Goal: Ask a question

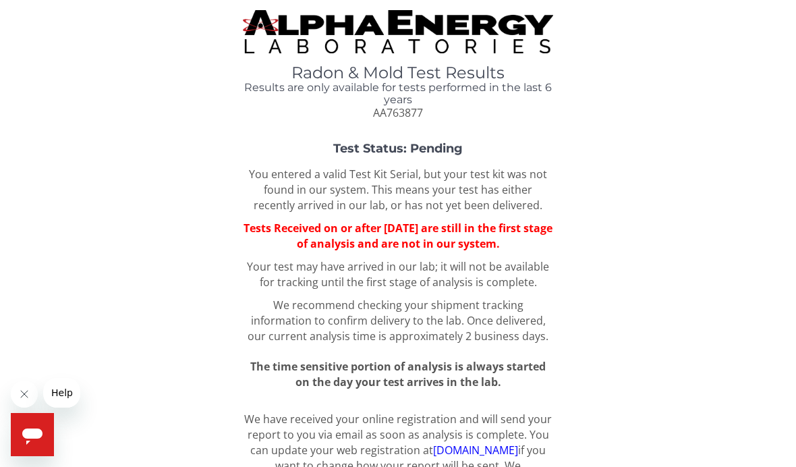
click at [421, 115] on span "AA763877" at bounding box center [398, 112] width 50 height 15
click at [444, 158] on div "Test Status: Pending You entered a valid Test Kit Serial, but your test kit was…" at bounding box center [398, 266] width 776 height 248
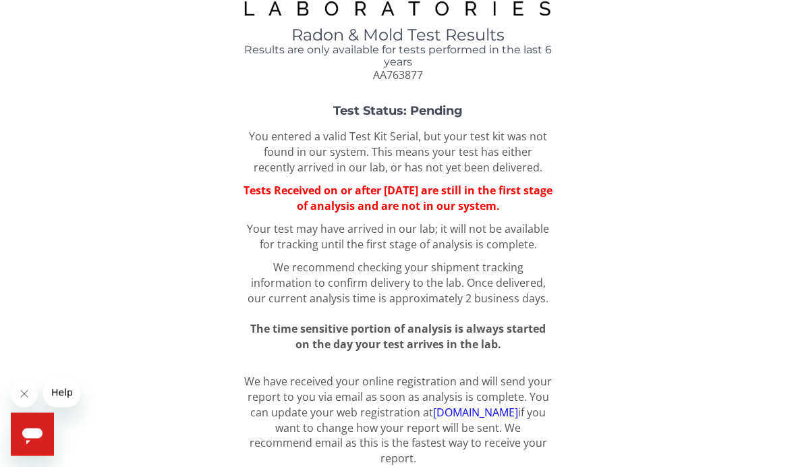
scroll to position [81, 0]
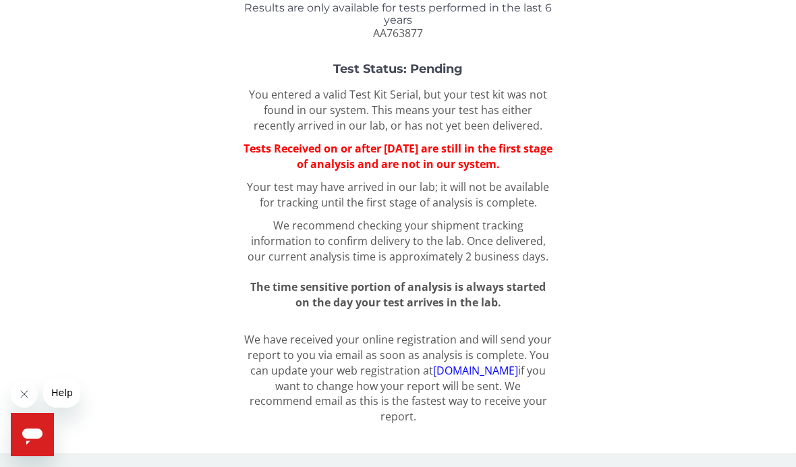
click at [40, 430] on icon "Open messaging window" at bounding box center [32, 436] width 20 height 16
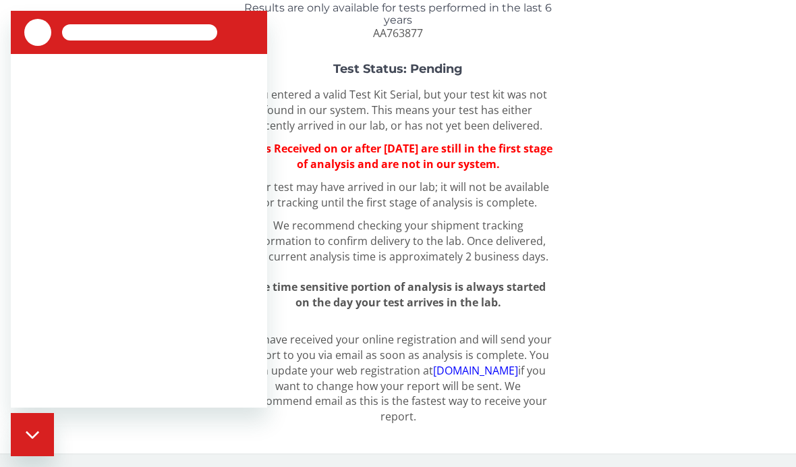
scroll to position [0, 0]
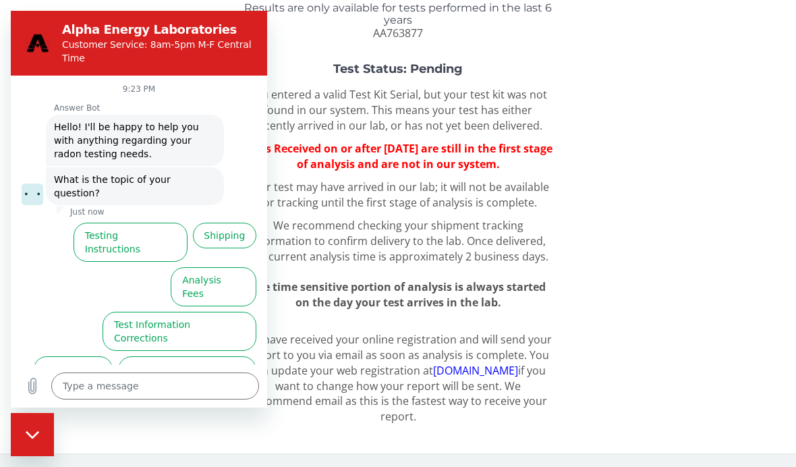
click at [90, 356] on button "Test Results" at bounding box center [73, 369] width 79 height 26
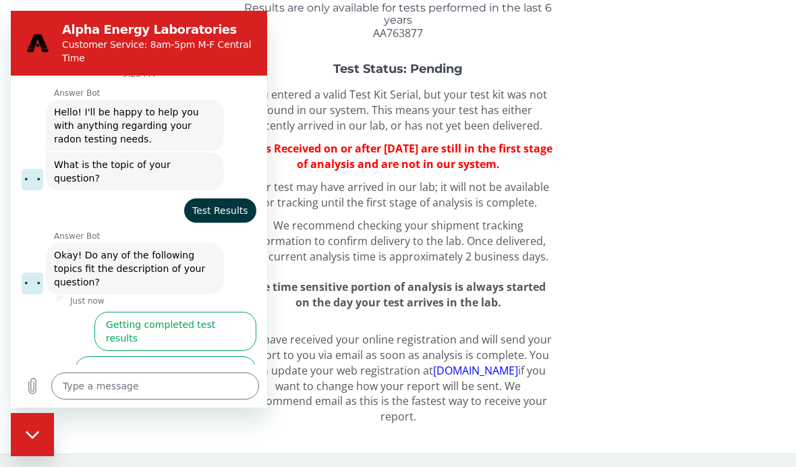
scroll to position [16, 0]
click at [215, 355] on button "How long before results are ready?" at bounding box center [165, 374] width 181 height 39
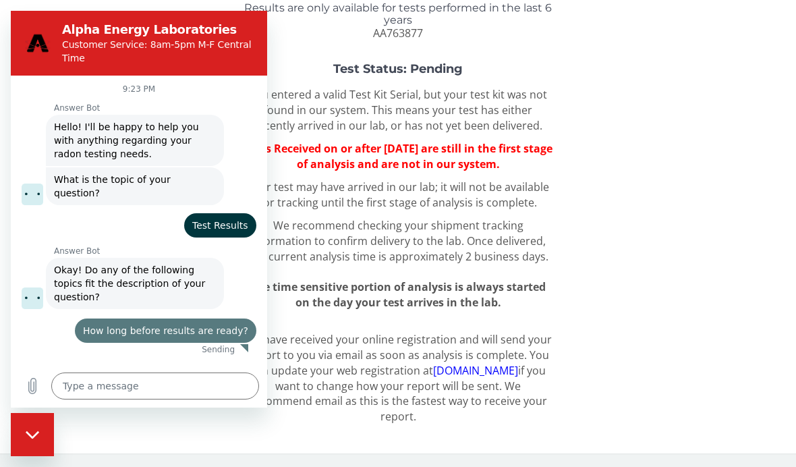
scroll to position [0, 0]
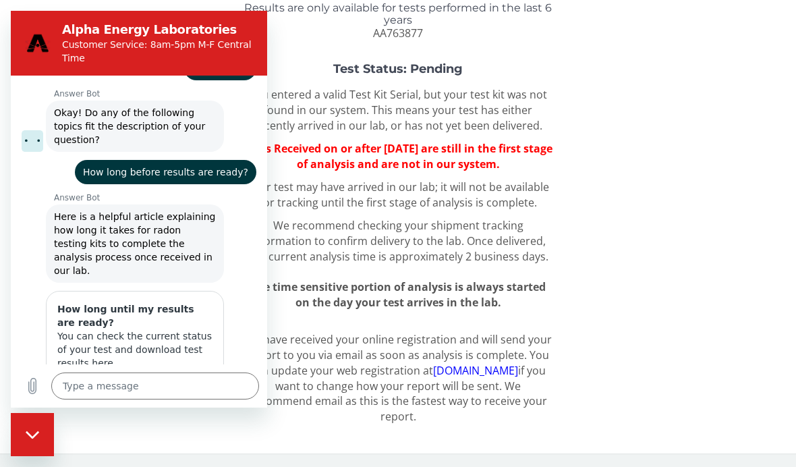
type textarea "x"
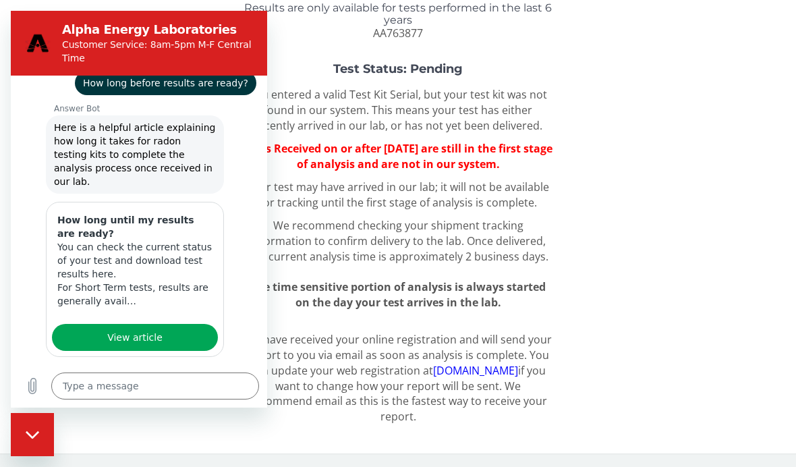
scroll to position [268, 0]
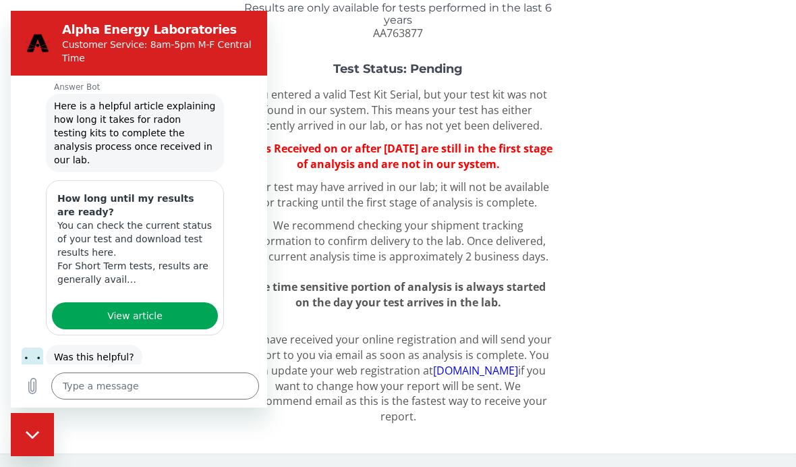
click at [121, 308] on span "View article" at bounding box center [134, 316] width 55 height 16
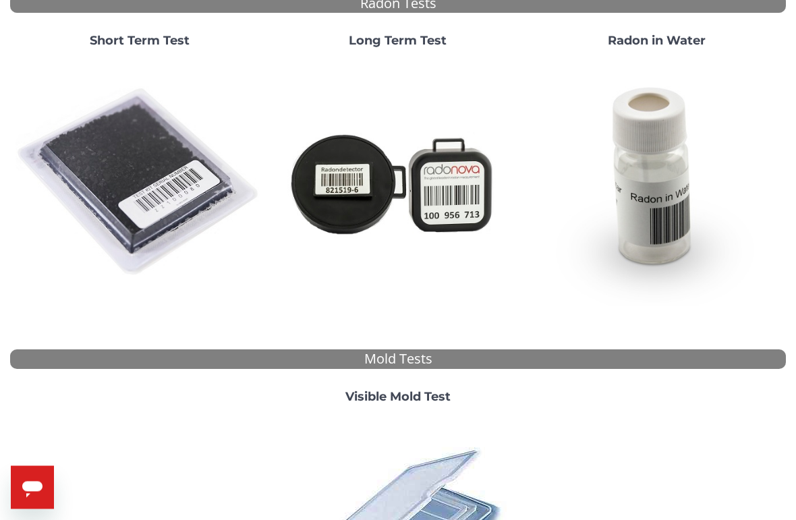
scroll to position [137, 0]
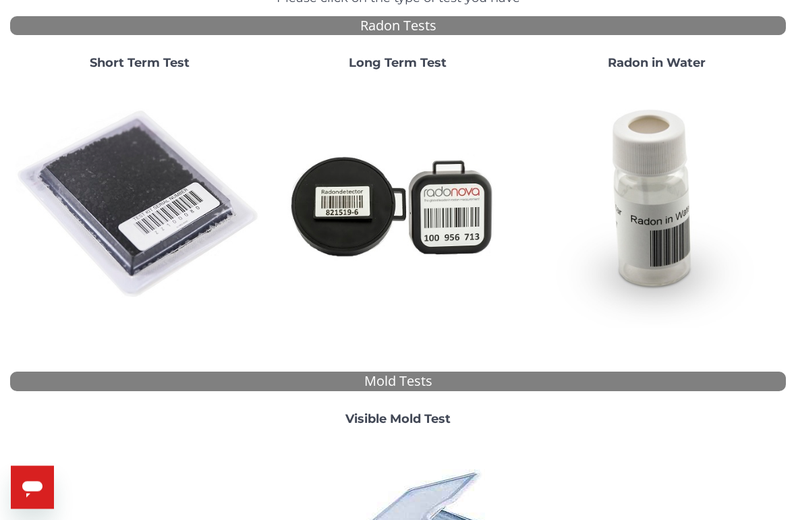
click at [149, 181] on img at bounding box center [140, 206] width 248 height 248
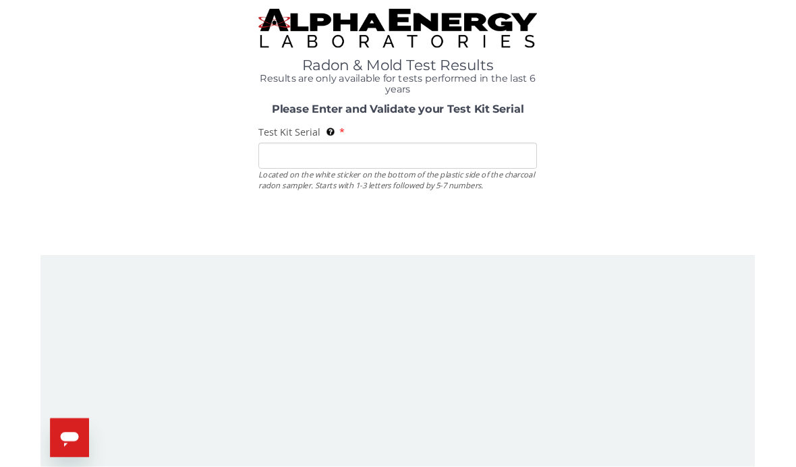
scroll to position [0, 0]
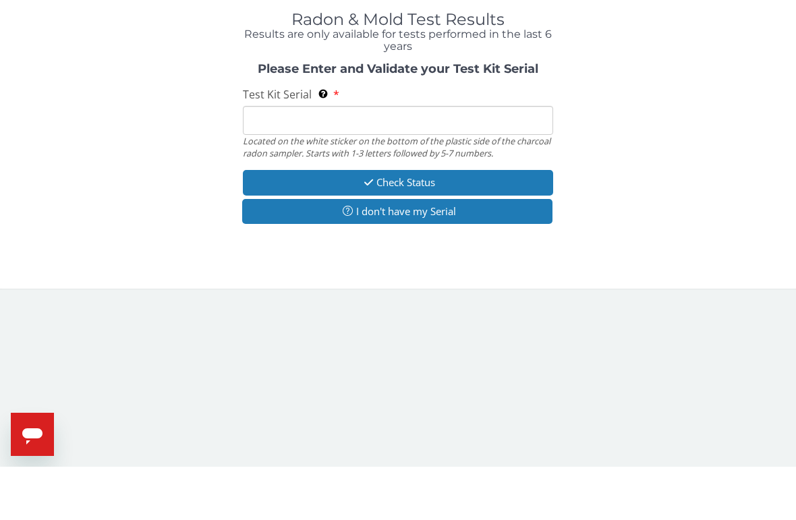
click at [277, 159] on input "Test Kit Serial Located on the white sticker on the bottom of the plastic side …" at bounding box center [398, 173] width 310 height 29
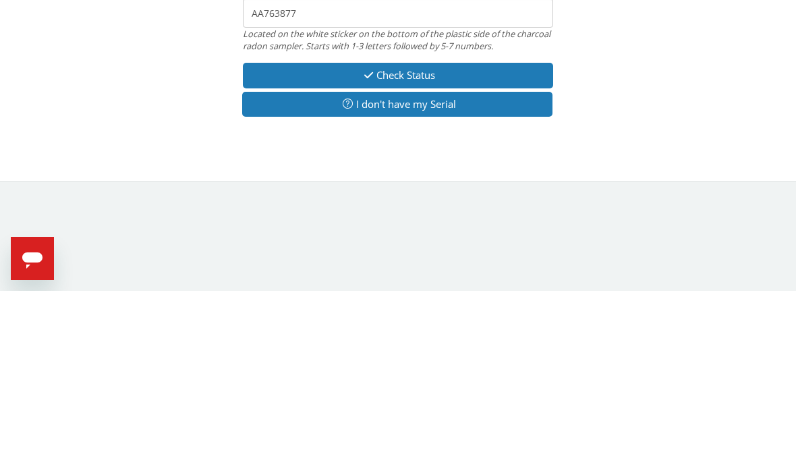
type input "AA763877"
click at [434, 239] on button "Check Status" at bounding box center [398, 251] width 310 height 25
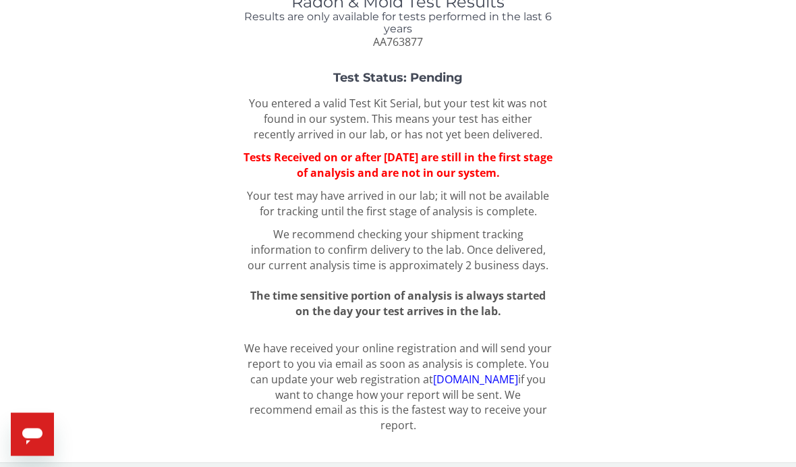
scroll to position [81, 0]
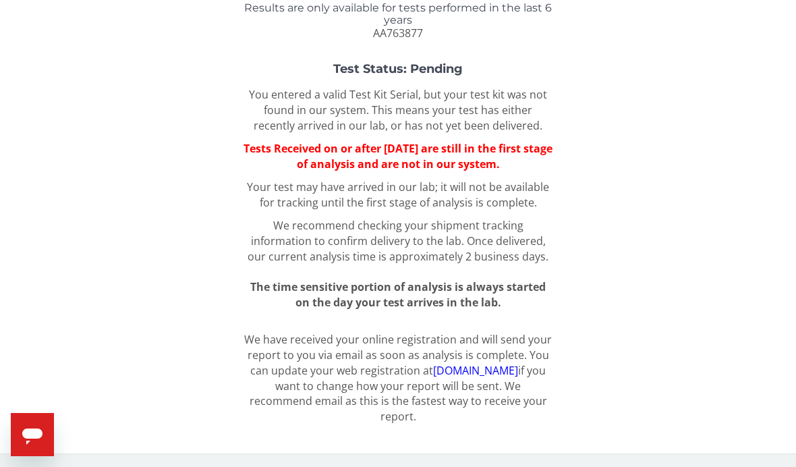
click at [34, 432] on icon "Open messaging window" at bounding box center [32, 436] width 20 height 16
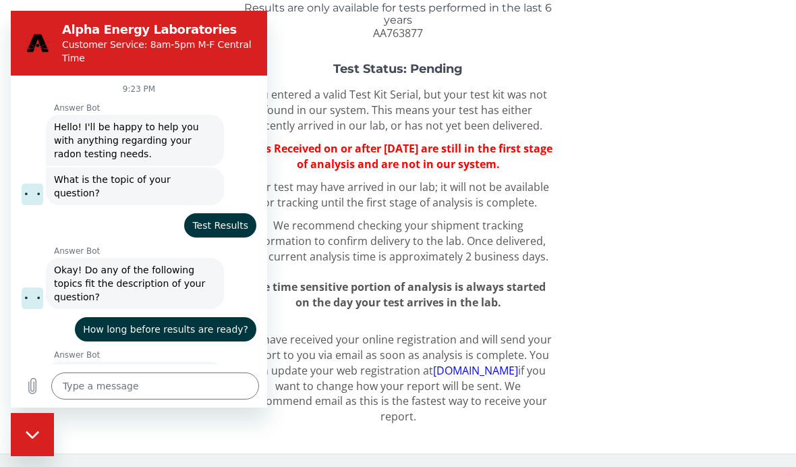
scroll to position [268, 0]
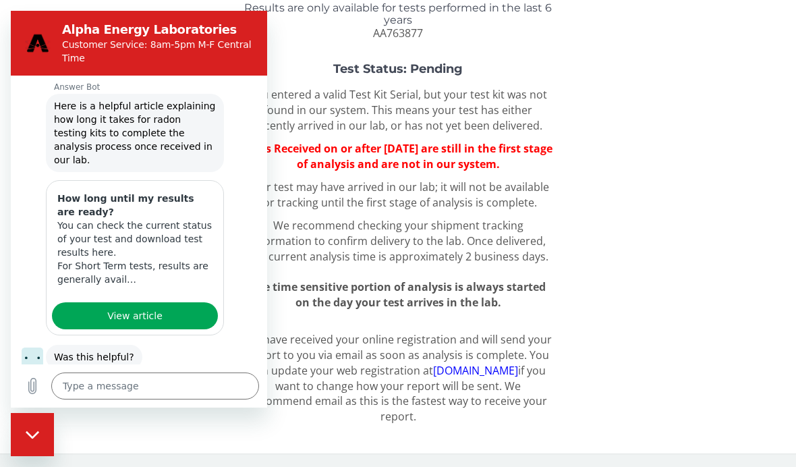
click at [142, 399] on textarea at bounding box center [155, 385] width 208 height 27
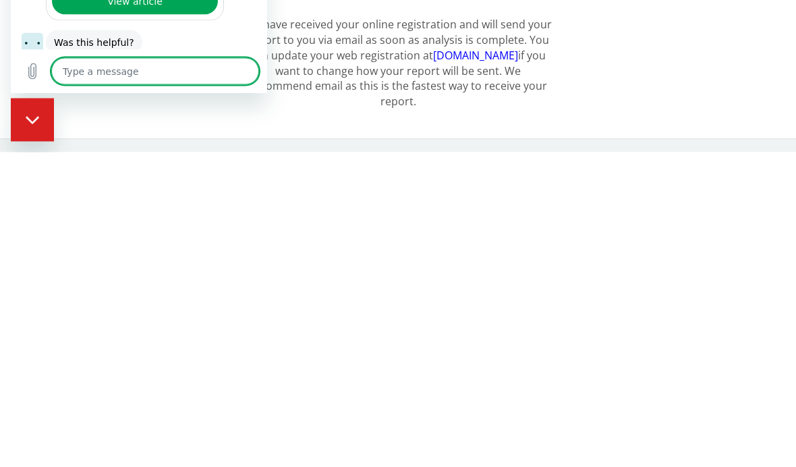
type textarea "O"
type textarea "x"
type textarea "Ou"
type textarea "x"
type textarea "Our"
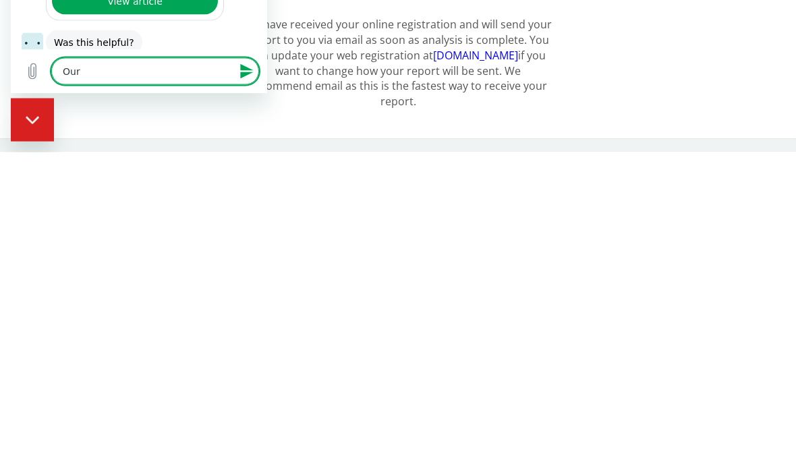
type textarea "x"
type textarea "Our"
type textarea "x"
type textarea "Our t"
type textarea "x"
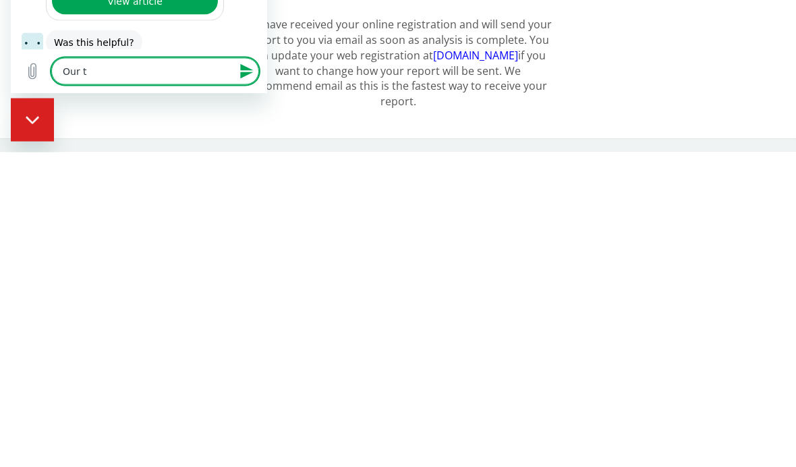
type textarea "Our te"
type textarea "x"
type textarea "Our tes"
type textarea "x"
type textarea "Our test"
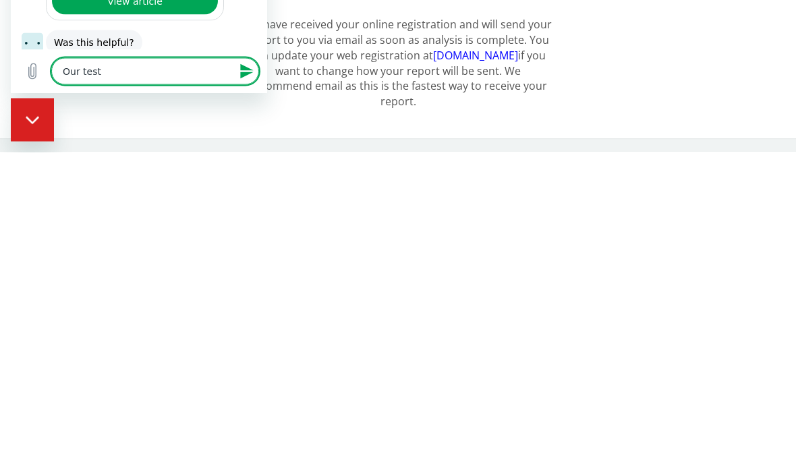
type textarea "x"
type textarea "Our test"
type textarea "x"
type textarea "Our test s"
type textarea "x"
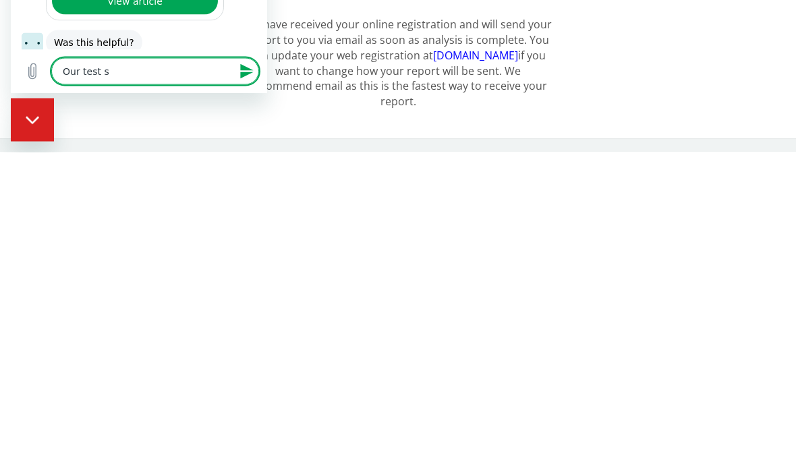
type textarea "Our test sa"
type textarea "x"
type textarea "Our test say"
type textarea "x"
type textarea "Our test says"
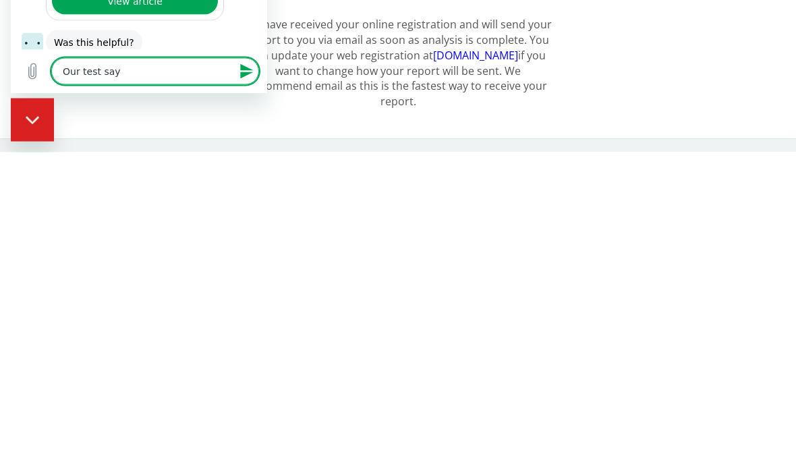
type textarea "x"
type textarea "Our test says"
type textarea "x"
type textarea "Our test says i"
type textarea "x"
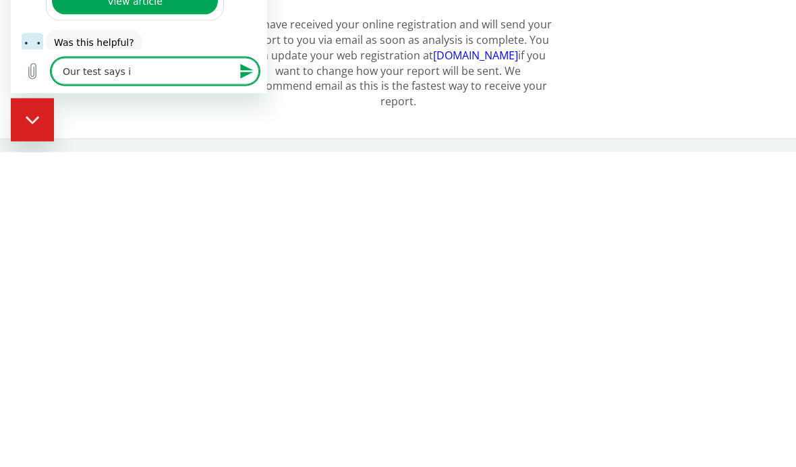
type textarea "Our test says it"
type textarea "x"
type textarea "Our test says it"
type textarea "x"
type textarea "Our test says it w"
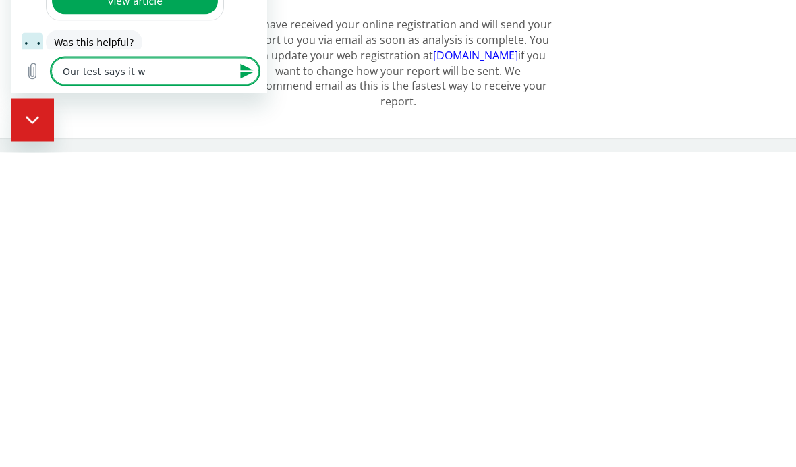
type textarea "x"
type textarea "Our test says it wa"
type textarea "x"
type textarea "Our test says it was"
type textarea "x"
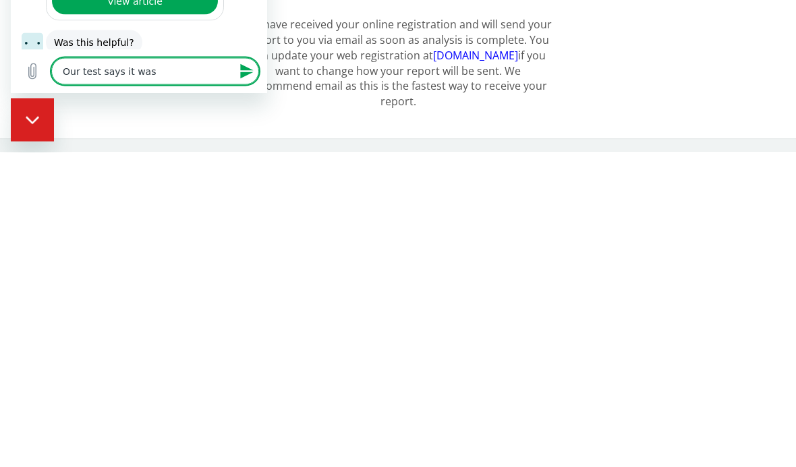
type textarea "Our test says it was"
type textarea "x"
type textarea "Our test says it was d"
type textarea "x"
type textarea "Our test says it was de"
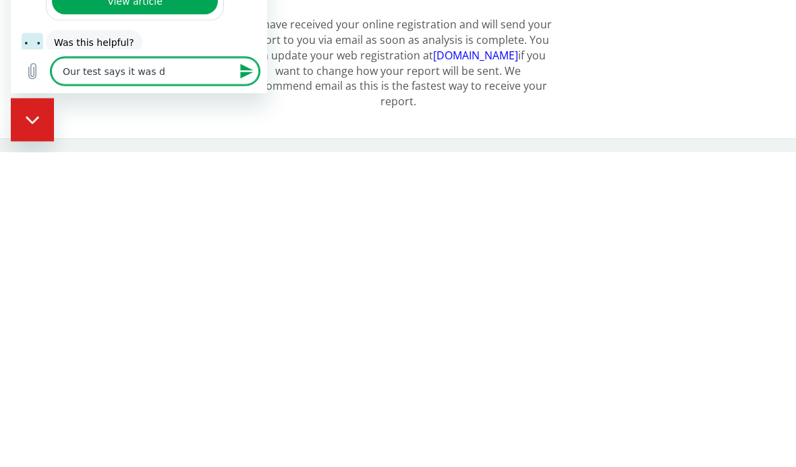
type textarea "x"
type textarea "Our test says it was del"
type textarea "x"
type textarea "Our test says it was deli"
type textarea "x"
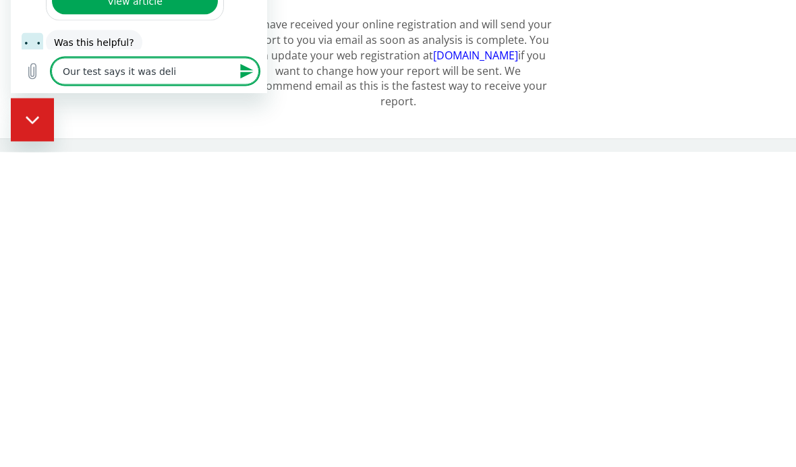
type textarea "Our test says it was deliv"
type textarea "x"
type textarea "Our test says it was delive"
type textarea "x"
type textarea "Our test says it was deliver"
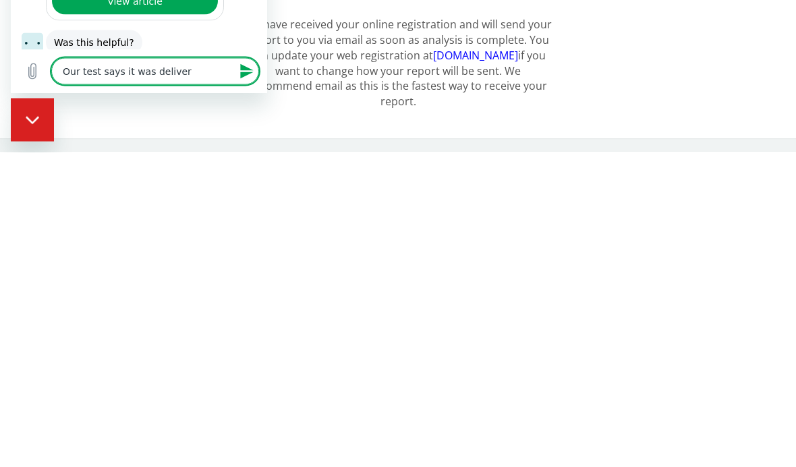
type textarea "x"
type textarea "Our test says it was delivere"
type textarea "x"
type textarea "Our test says it was delivered"
type textarea "x"
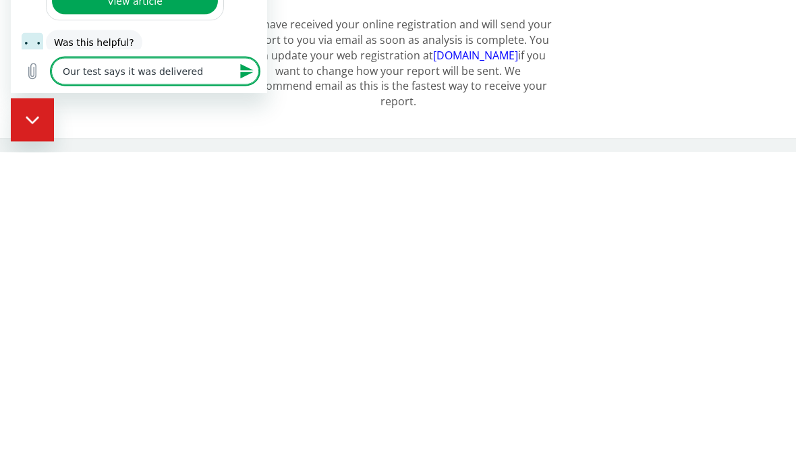
type textarea "Our test says it was delivered"
type textarea "x"
type textarea "Our test says it was delivered o"
type textarea "x"
type textarea "Our test says it was delivered on"
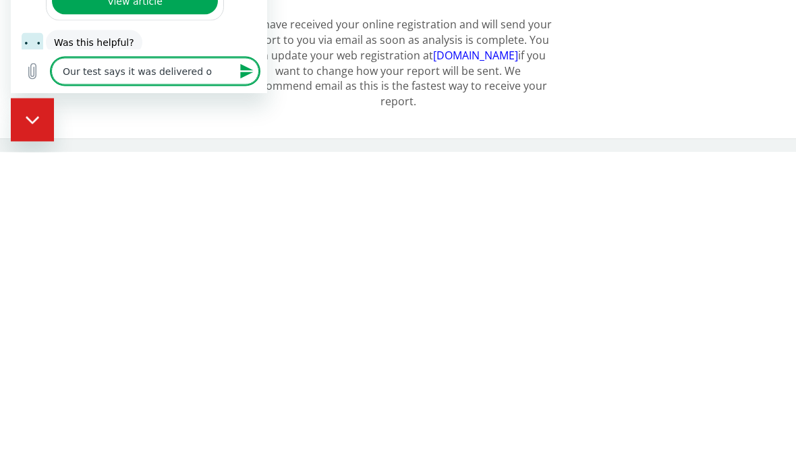
type textarea "x"
type textarea "Our test says it was delivered on"
type textarea "x"
type textarea "Our test says it was delivered on A"
type textarea "x"
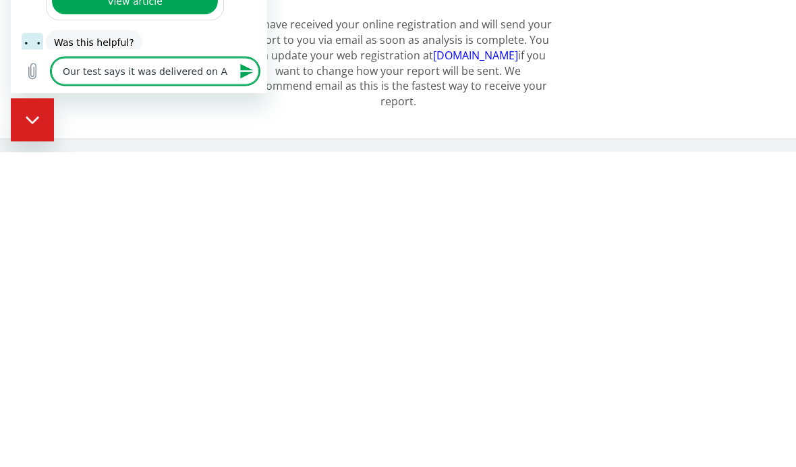
type textarea "Our test says it was delivered on Au"
type textarea "x"
type textarea "Our test says it was delivered on Aug"
type textarea "x"
type textarea "Our test says it was delivered on Augu"
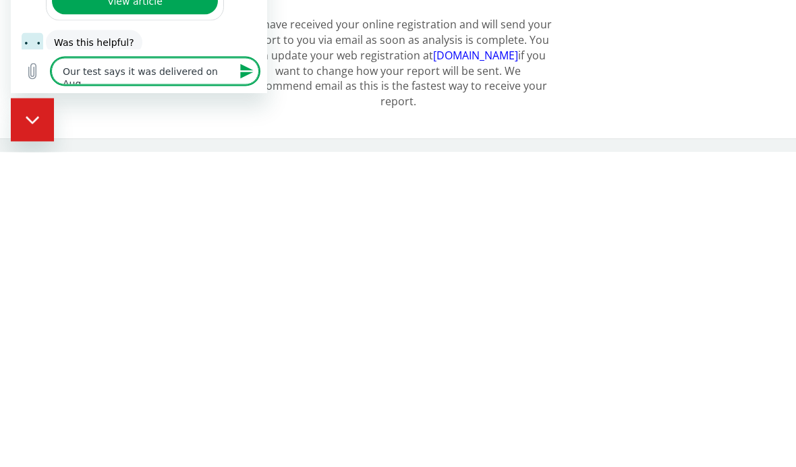
type textarea "x"
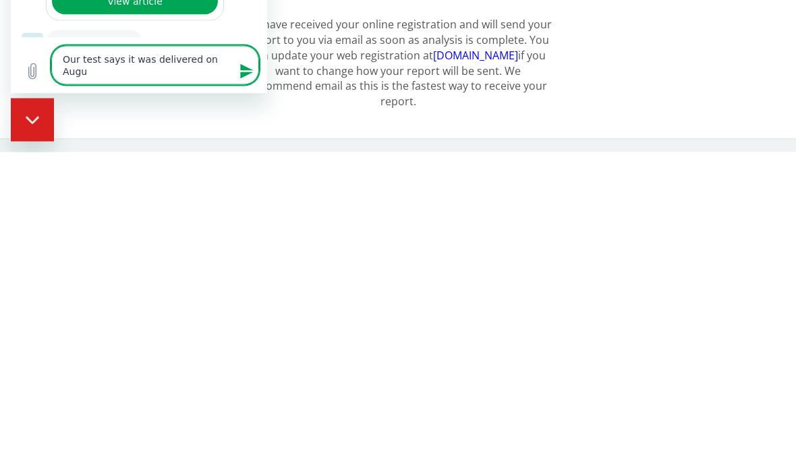
type textarea "Our test says it was delivered on Augus"
type textarea "x"
type textarea "Our test says it was delivered on August"
type textarea "x"
type textarea "Our test says it was delivered on August"
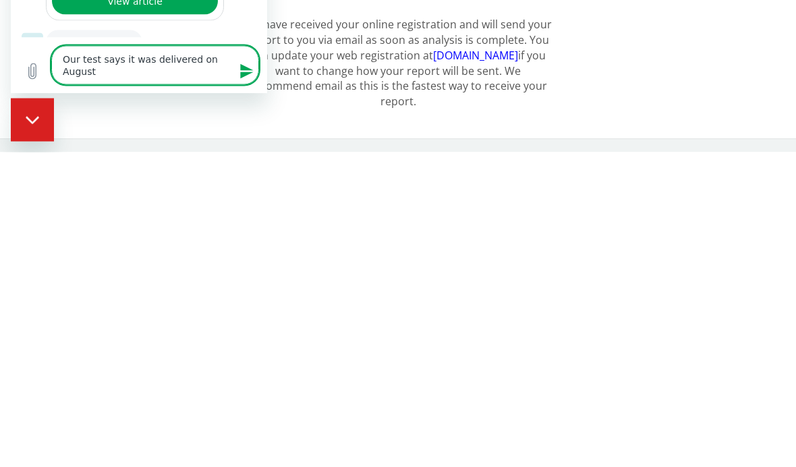
type textarea "x"
type textarea "Our test says it was delivered on [DATE]"
type textarea "x"
type textarea "Our test says it was delivered on August 6t"
type textarea "x"
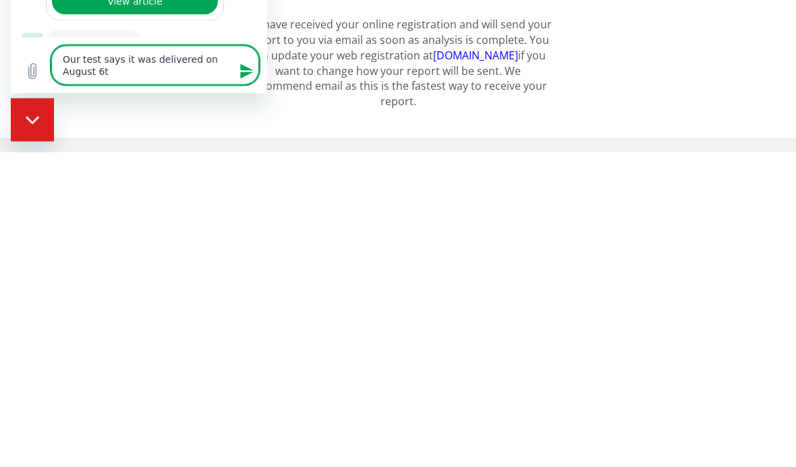
type textarea "Our test says it was delivered on [DATE]"
type textarea "x"
type textarea "Our test says it was delivered on [DATE]"
type textarea "x"
type textarea "Our test says it was delivered on [DATE] b"
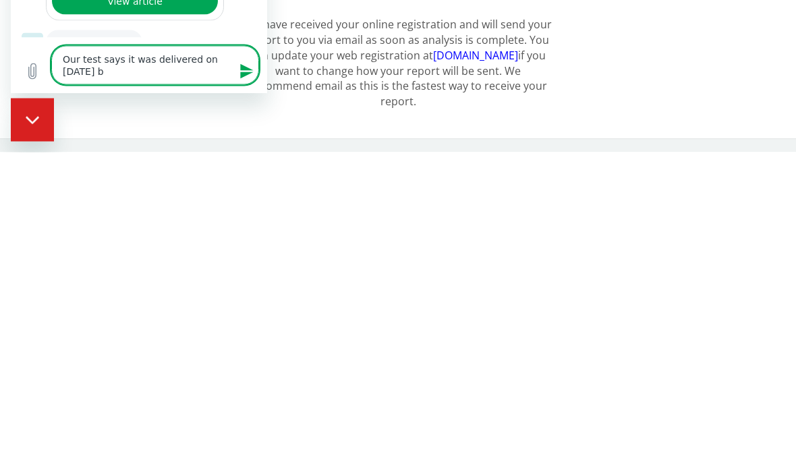
type textarea "x"
type textarea "Our test says it was delivered on [DATE] bu"
type textarea "x"
type textarea "Our test says it was delivered on [DATE] but"
type textarea "x"
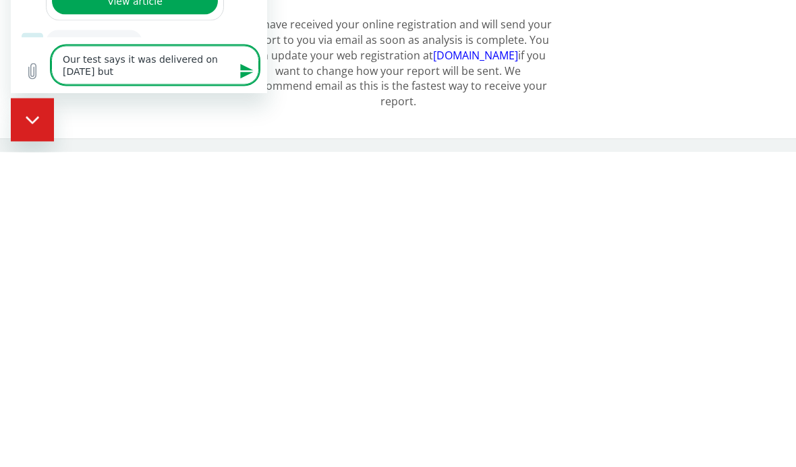
type textarea "Our test says it was delivered on [DATE] but"
type textarea "x"
type textarea "Our test says it was delivered on [DATE] but i"
type textarea "x"
type textarea "Our test says it was delivered on [DATE] but it"
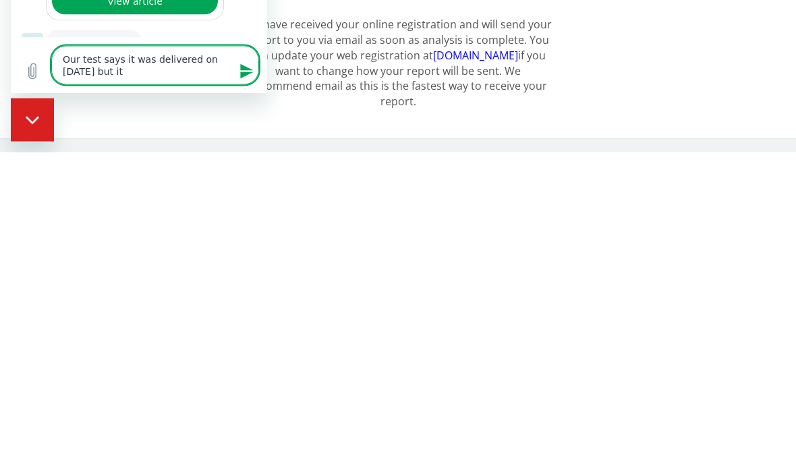
type textarea "x"
type textarea "Our test says it was delivered on [DATE] but it"
type textarea "x"
type textarea "Our test says it was delivered on [DATE] but it s"
type textarea "x"
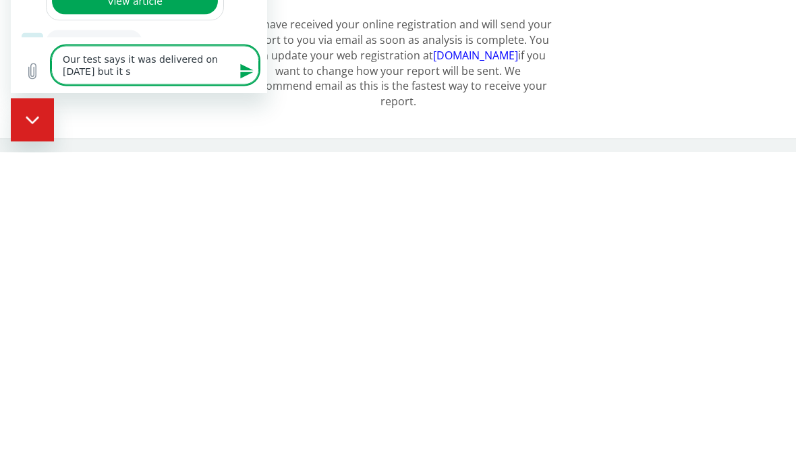
type textarea "Our test says it was delivered on [DATE] but it st"
type textarea "x"
type textarea "Our test says it was delivered on [DATE] but it sti"
type textarea "x"
type textarea "Our test says it was delivered on [DATE] but it stil"
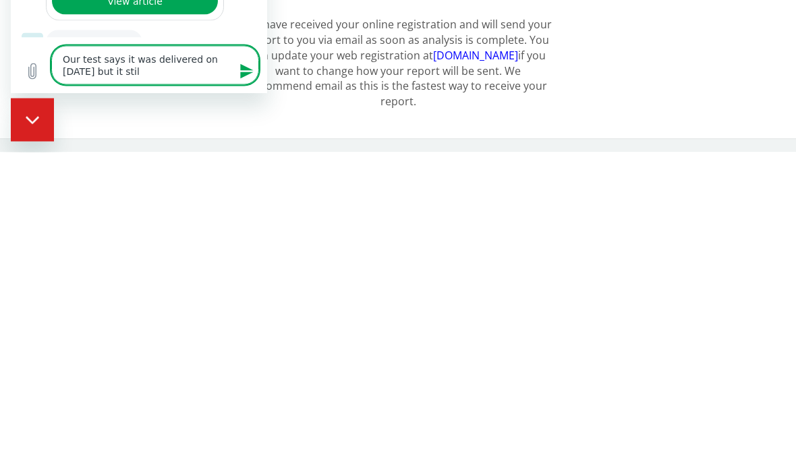
type textarea "x"
type textarea "Our test says it was delivered on [DATE] but it still"
type textarea "x"
type textarea "Our test says it was delivered on [DATE] but it still"
type textarea "x"
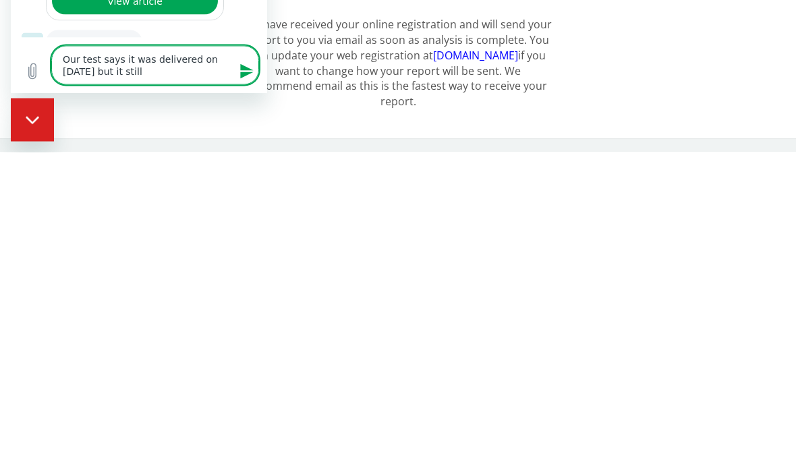
type textarea "Our test says it was delivered on [DATE] but it still s"
type textarea "x"
type textarea "Our test says it was delivered on [DATE] but it still sa"
type textarea "x"
type textarea "Our test says it was delivered on [DATE] but it still say"
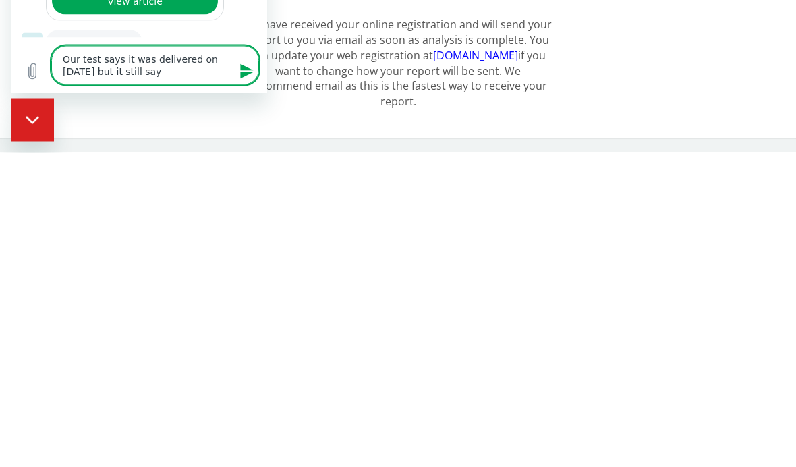
type textarea "x"
type textarea "Our test says it was delivered on [DATE] but it still says"
type textarea "x"
type textarea "Our test says it was delivered on [DATE] but it still says"
type textarea "x"
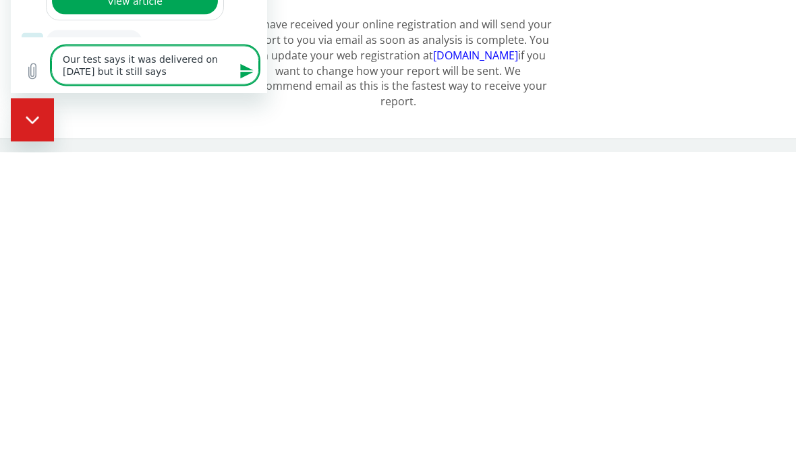
type textarea "Our test says it was delivered on [DATE] but it still says r"
type textarea "x"
type textarea "Our test says it was delivered on [DATE] but it still says re"
type textarea "x"
type textarea "Our test says it was delivered on [DATE] but it still says res"
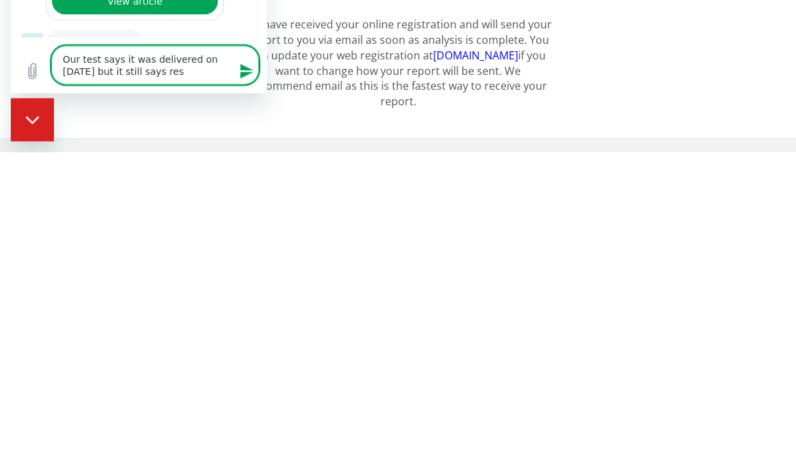
type textarea "x"
type textarea "Our test says it was delivered on [DATE] but it still says resu"
type textarea "x"
type textarea "Our test says it was delivered on [DATE] but it still says resul"
type textarea "x"
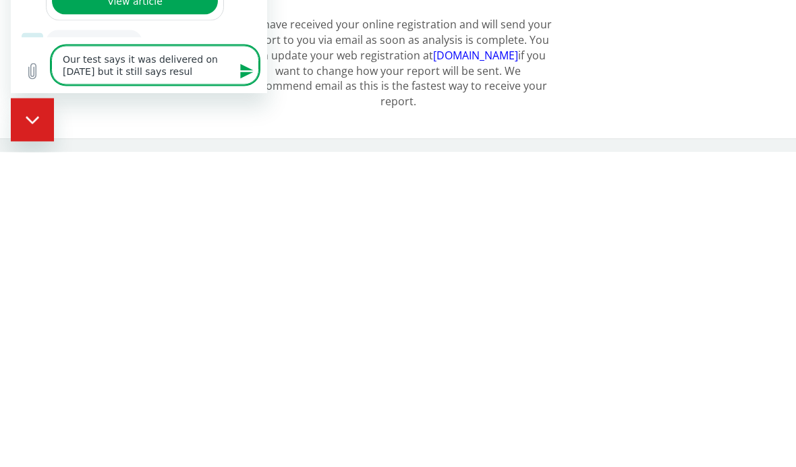
type textarea "Our test says it was delivered on [DATE] but it still says result"
type textarea "x"
type textarea "Our test says it was delivered on [DATE] but it still says results"
type textarea "x"
type textarea "Our test says it was delivered on [DATE] but it still says results"
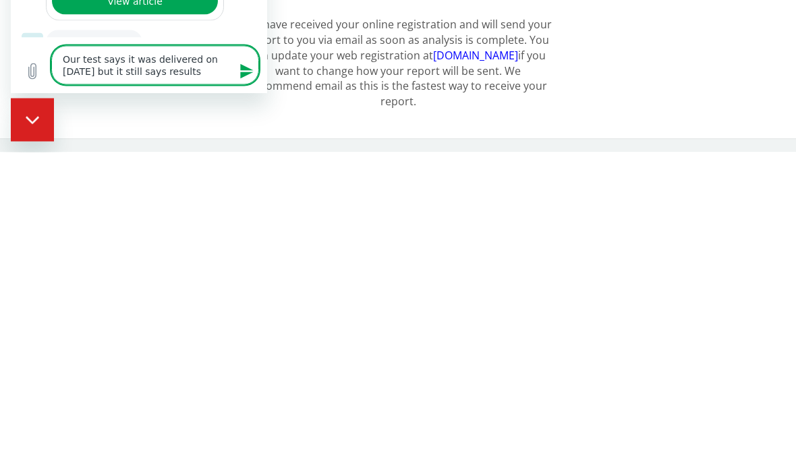
type textarea "x"
type textarea "Our test says it was delivered on [DATE] but it still says results a"
type textarea "x"
type textarea "Our test says it was delivered on [DATE] but it still says results ar"
type textarea "x"
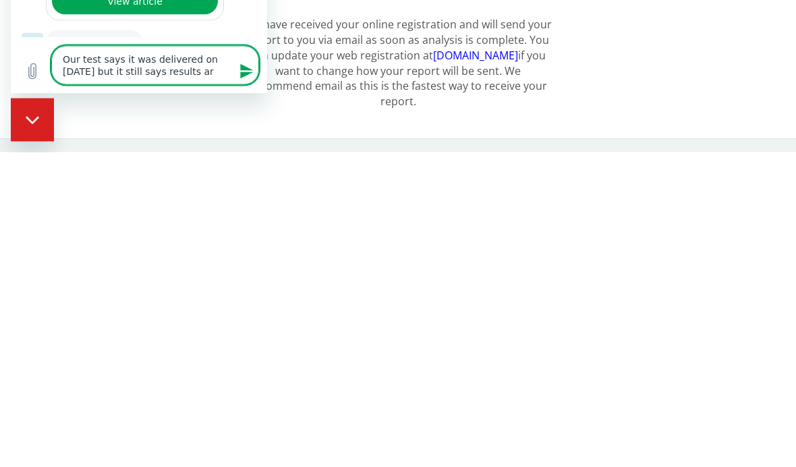
type textarea "Our test says it was delivered on [DATE] but it still says results are"
type textarea "x"
type textarea "Our test says it was delivered on [DATE] but it still says results are"
type textarea "x"
type textarea "Our test says it was delivered on [DATE] but it still says results are p"
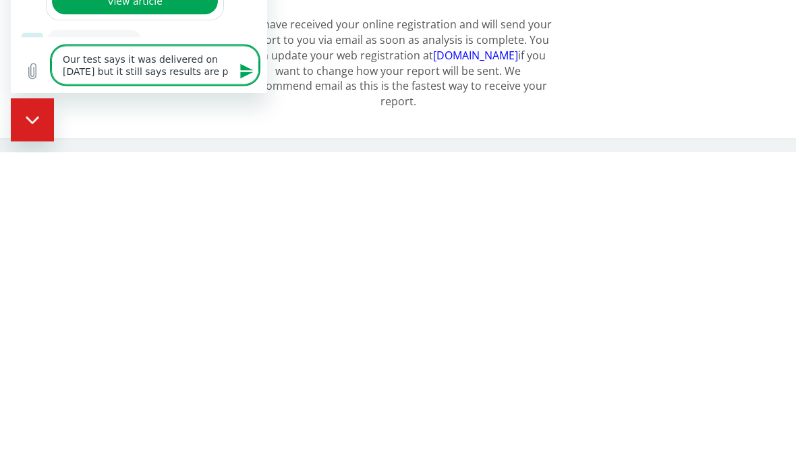
type textarea "x"
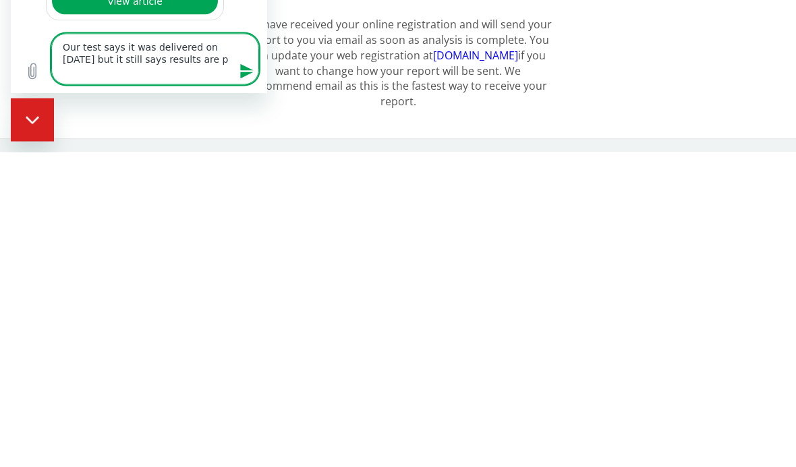
type textarea "Our test says it was delivered on [DATE] but it still says results are pe"
type textarea "x"
type textarea "Our test says it was delivered on [DATE] but it still says results are pen"
type textarea "x"
type textarea "Our test says it was delivered on [DATE] but it still says results are pend"
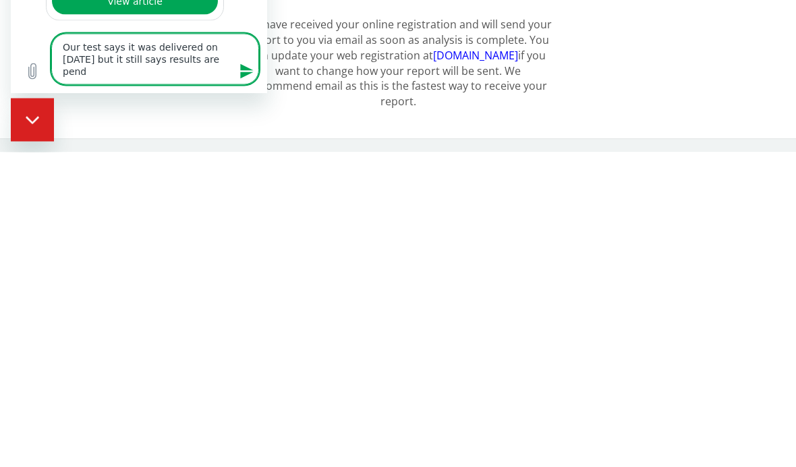
type textarea "x"
type textarea "Our test says it was delivered on [DATE] but it still says results are pendi"
type textarea "x"
type textarea "Our test says it was delivered on [DATE] but it still says results are pendin"
type textarea "x"
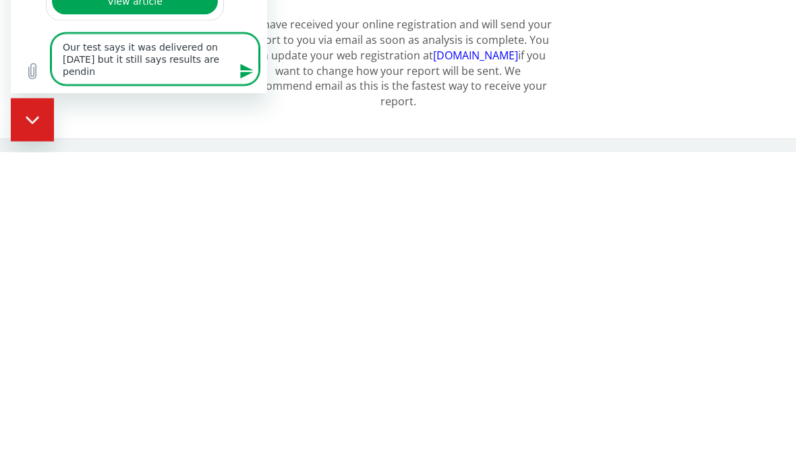
type textarea "Our test says it was delivered on [DATE] but it still says results are pending"
type textarea "x"
type textarea "Our test says it was delivered on [DATE] but it still says results are pending."
type textarea "x"
type textarea "Our test says it was delivered on [DATE] but it still says results are pending."
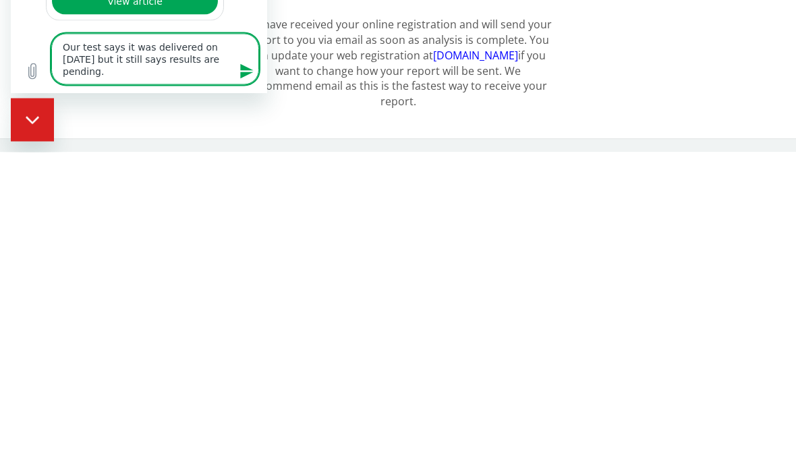
type textarea "x"
type textarea "Our test says it was delivered on [DATE] but it still says results are pending.…"
type textarea "x"
type textarea "Our test says it was delivered on [DATE] but it still says results are pending.…"
type textarea "x"
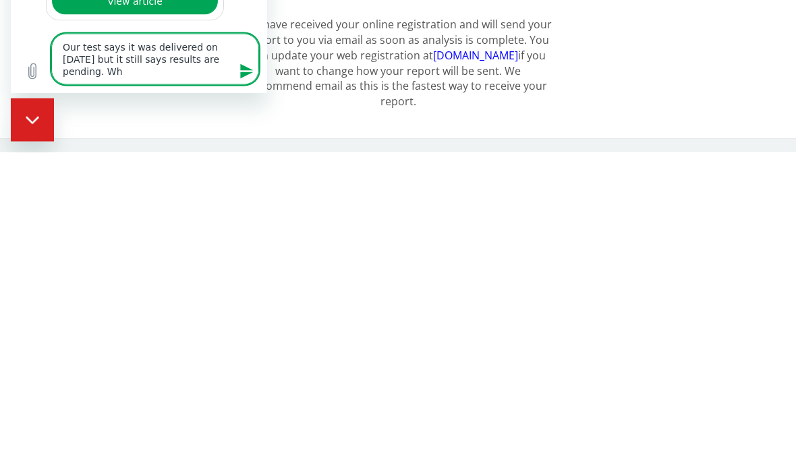
type textarea "Our test says it was delivered on [DATE] but it still says results are pending.…"
type textarea "x"
type textarea "Our test says it was delivered on [DATE] but it still says results are pending.…"
type textarea "x"
type textarea "Our test says it was delivered on [DATE] but it still says results are pending.…"
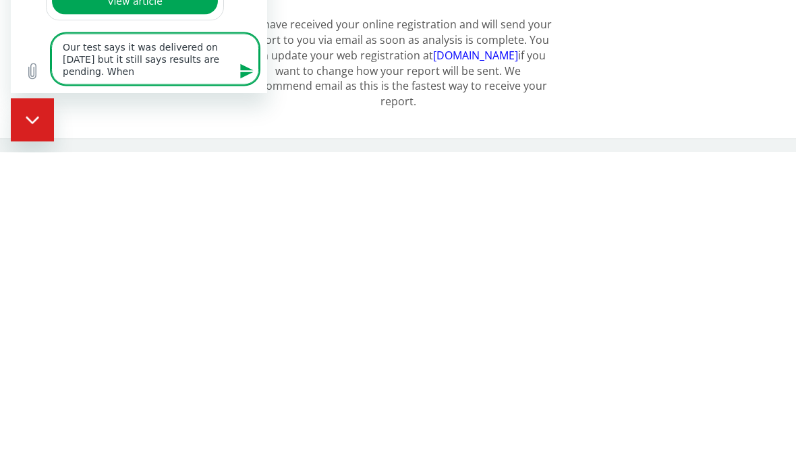
type textarea "x"
type textarea "Our test says it was delivered on [DATE] but it still says results are pending.…"
type textarea "x"
type textarea "Our test says it was delivered on [DATE] but it still says results are pending.…"
type textarea "x"
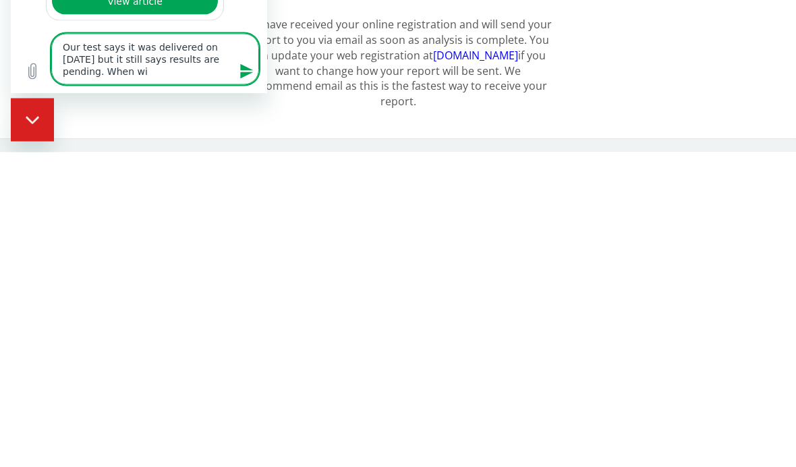
type textarea "Our test says it was delivered on [DATE] but it still says results are pending.…"
type textarea "x"
type textarea "Our test says it was delivered on [DATE] but it still says results are pending.…"
type textarea "x"
type textarea "Our test says it was delivered on [DATE] but it still says results are pending.…"
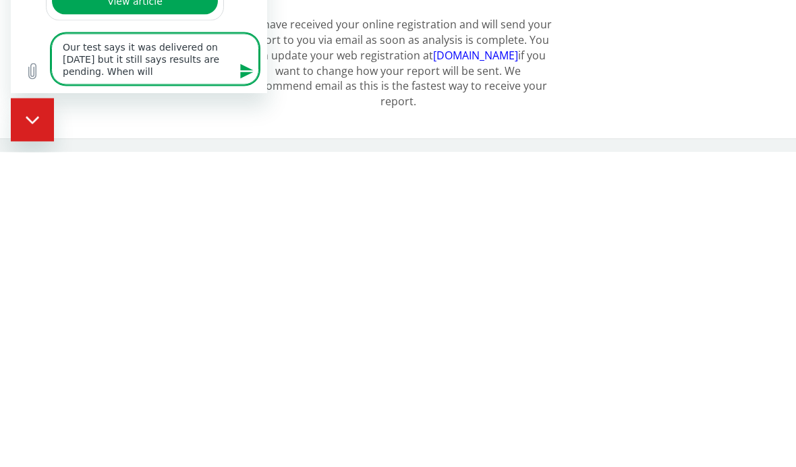
type textarea "x"
type textarea "Our test says it was delivered on [DATE] but it still says results are pending.…"
type textarea "x"
type textarea "Our test says it was delivered on [DATE] but it still says results are pending.…"
type textarea "x"
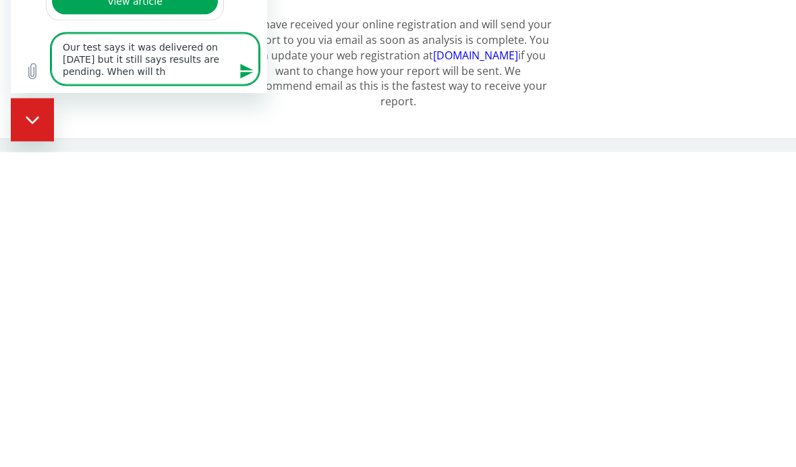
type textarea "Our test says it was delivered on [DATE] but it still says results are pending.…"
type textarea "x"
type textarea "Our test says it was delivered on [DATE] but it still says results are pending.…"
type textarea "x"
type textarea "Our test says it was delivered on [DATE] but it still says results are pending.…"
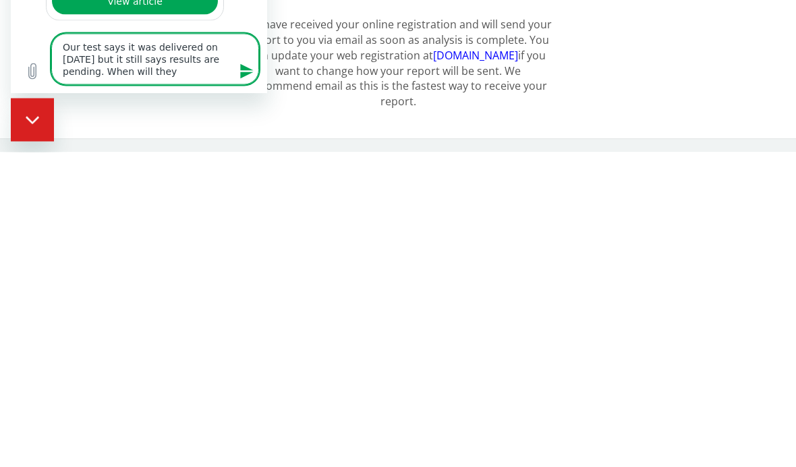
type textarea "x"
type textarea "Our test says it was delivered on [DATE] but it still says results are pending.…"
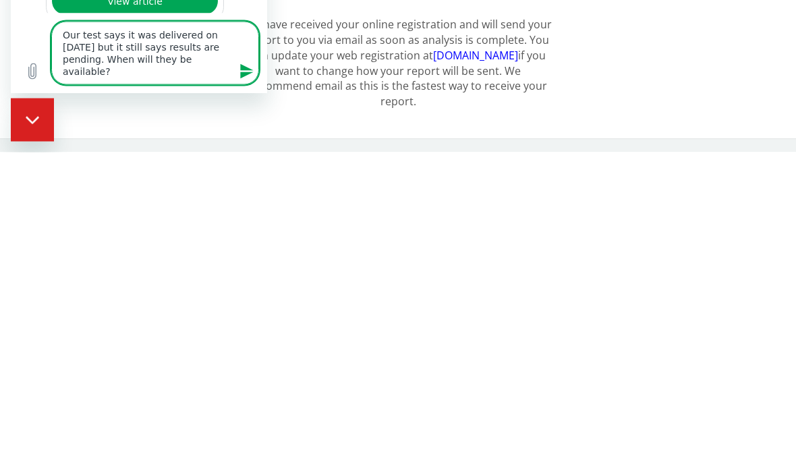
scroll to position [0, 0]
click at [246, 80] on icon "Send message" at bounding box center [247, 71] width 16 height 16
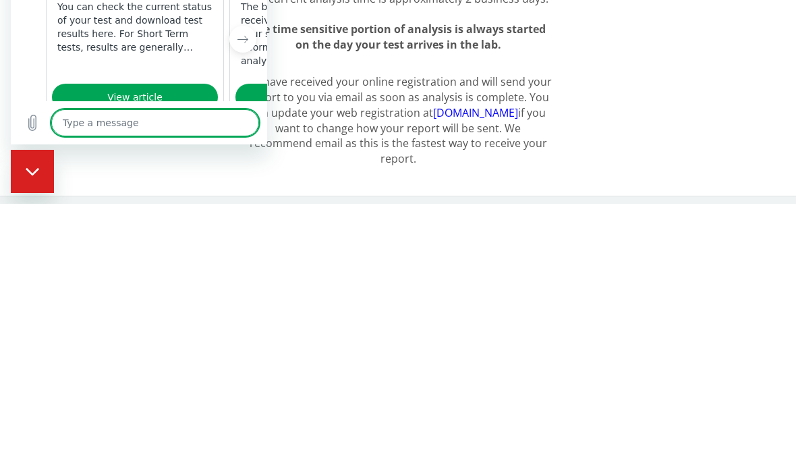
click at [244, 168] on button "No" at bounding box center [238, 181] width 36 height 26
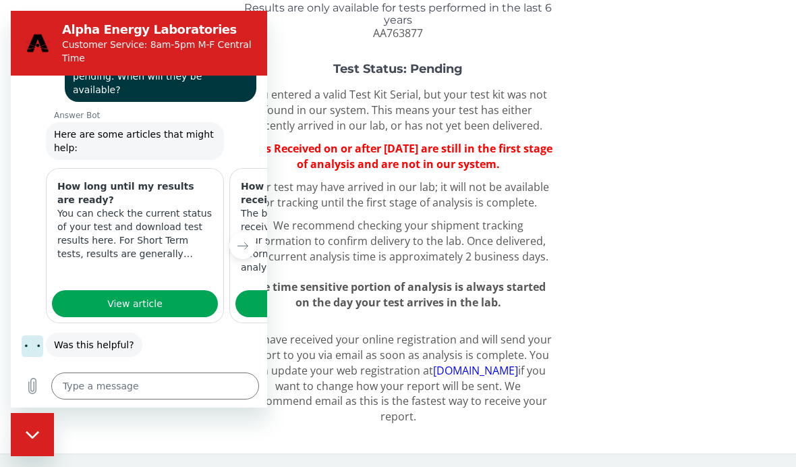
scroll to position [610, 0]
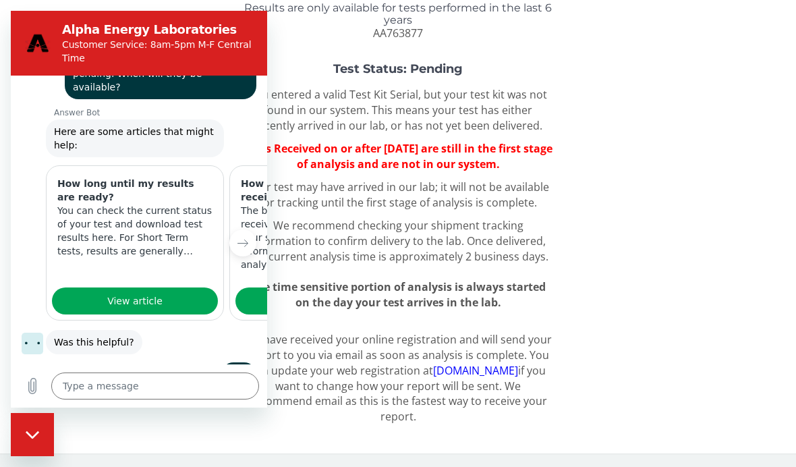
click at [509, 377] on link "[DOMAIN_NAME]" at bounding box center [475, 370] width 85 height 15
